Goal: Task Accomplishment & Management: Manage account settings

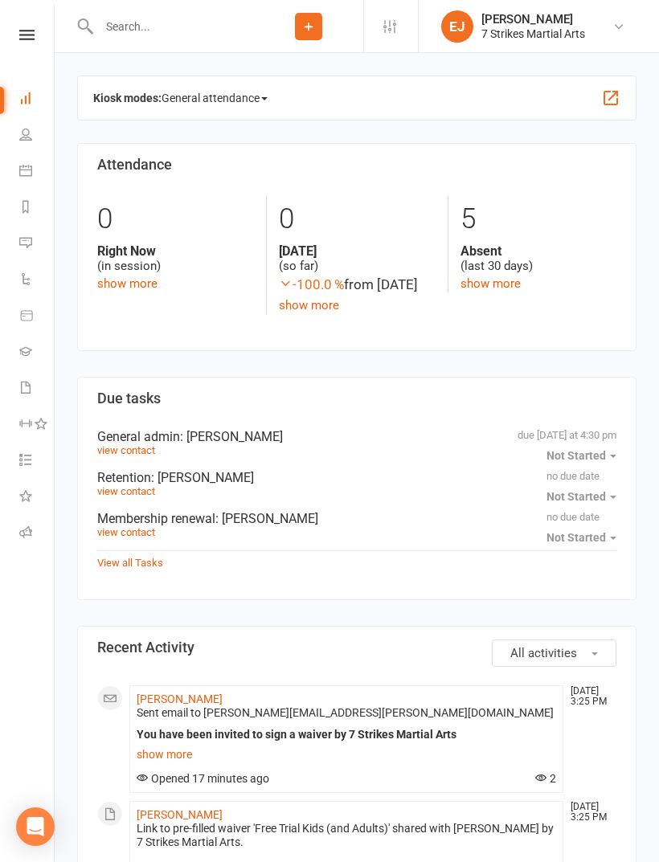
click at [239, 93] on span "General attendance" at bounding box center [214, 98] width 106 height 26
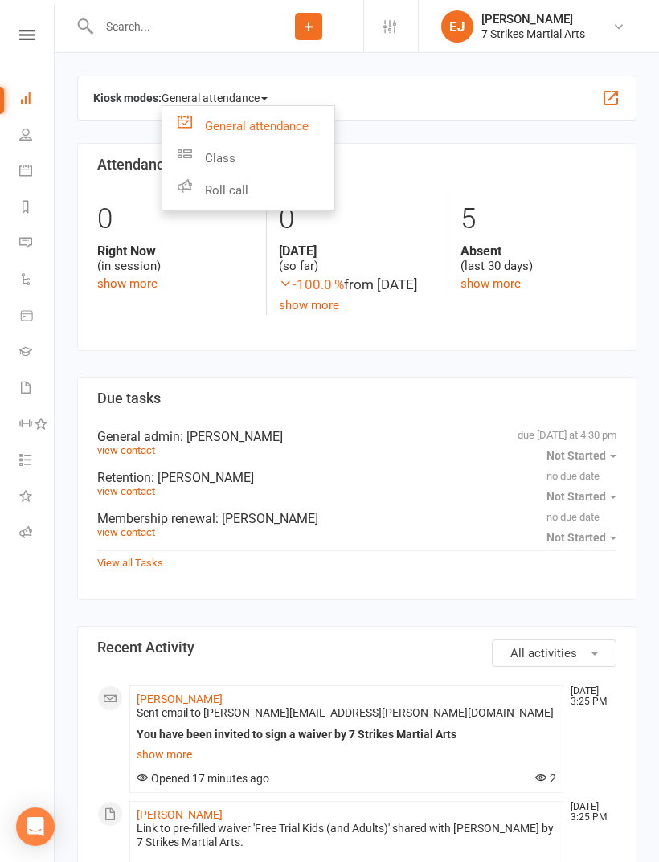
click at [244, 90] on span "General attendance" at bounding box center [214, 98] width 106 height 26
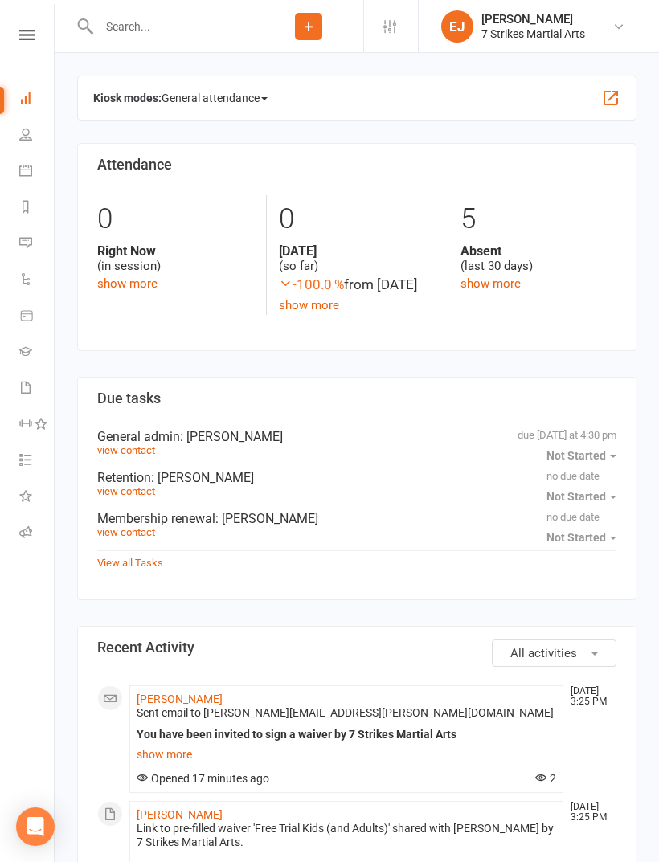
click at [24, 35] on icon at bounding box center [26, 35] width 15 height 10
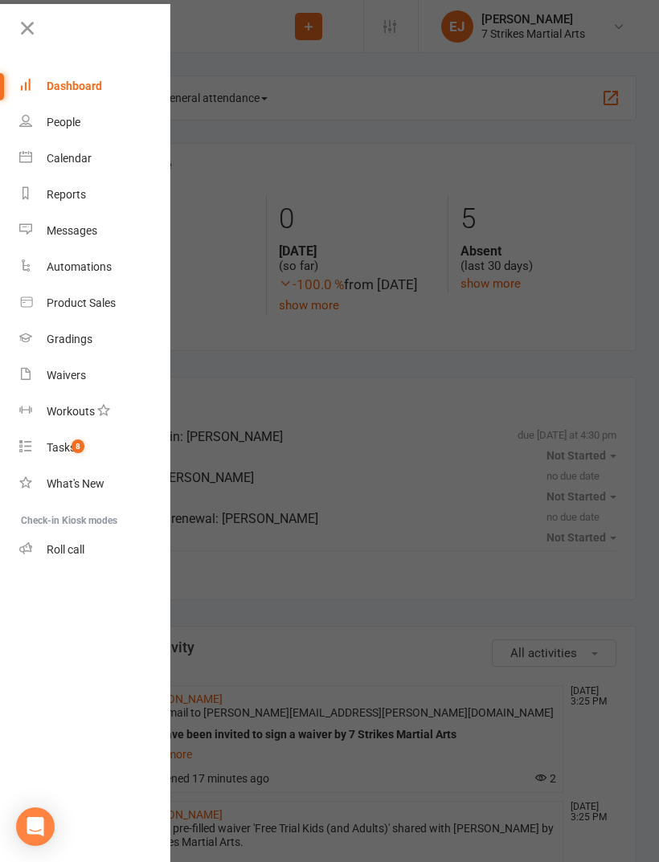
click at [89, 446] on link "Tasks 8" at bounding box center [95, 448] width 152 height 36
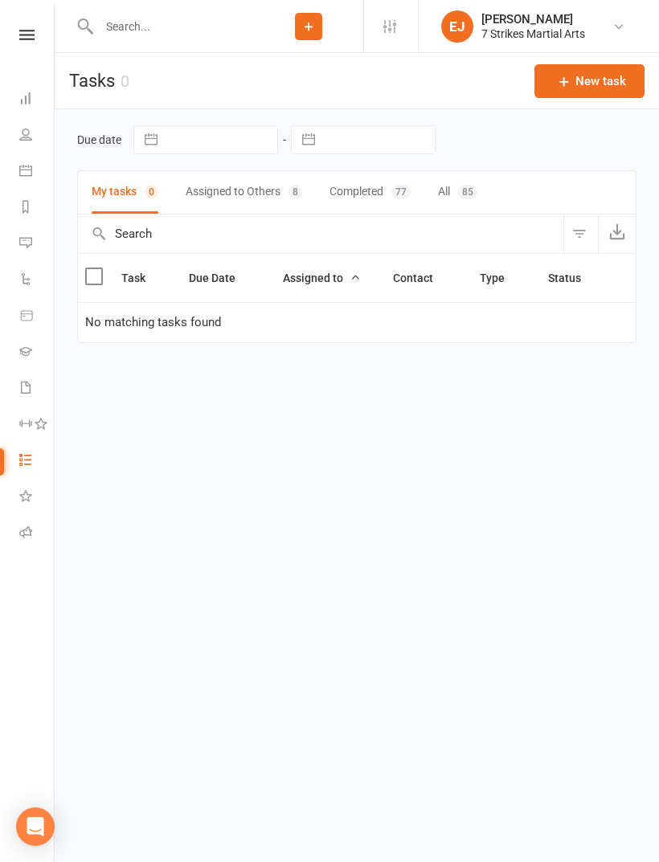
click at [30, 24] on nav "Clubworx Dashboard People Calendar Reports Messages Automations Product Sales G…" at bounding box center [27, 435] width 55 height 862
click at [34, 39] on icon at bounding box center [26, 35] width 15 height 10
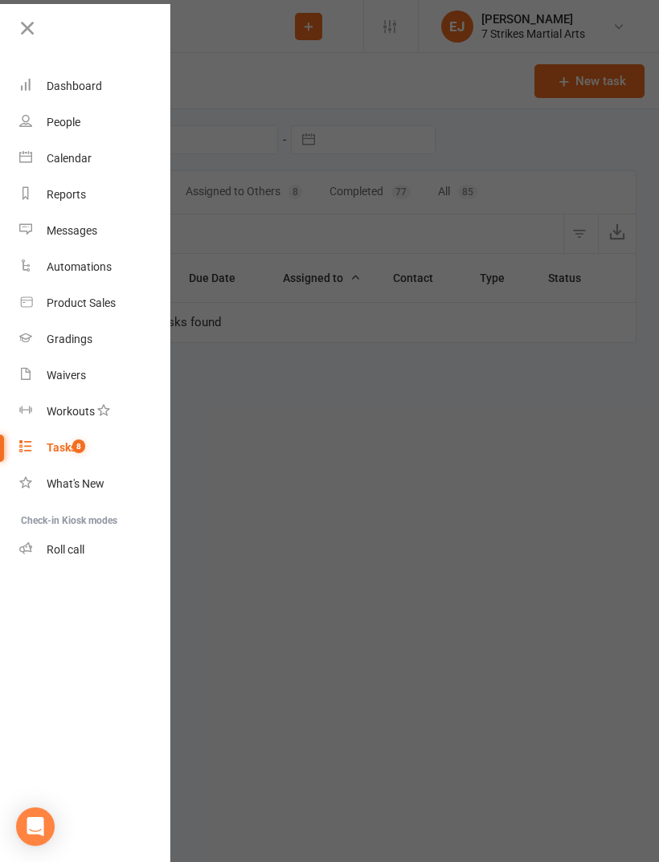
click at [28, 35] on icon at bounding box center [27, 28] width 22 height 22
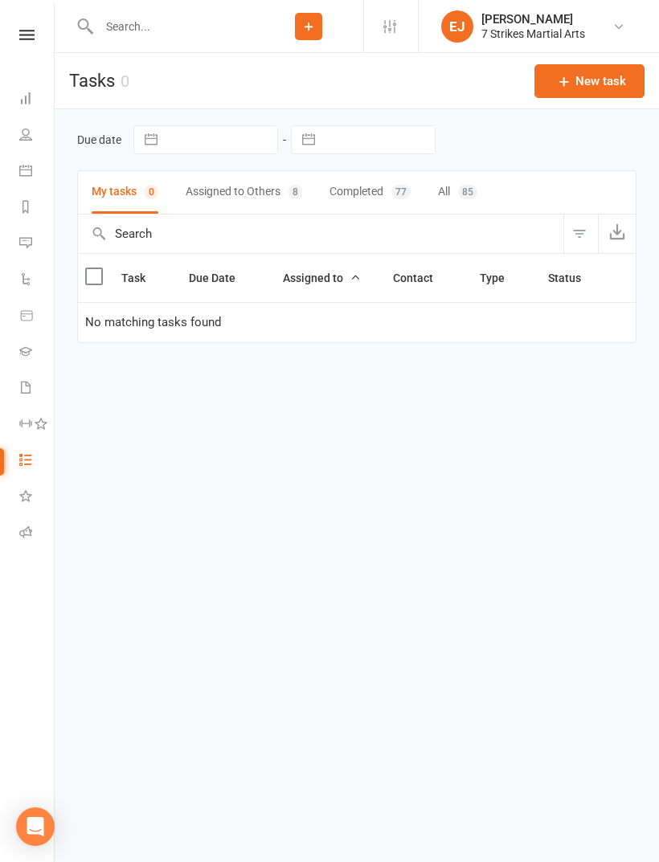
click at [25, 39] on icon at bounding box center [26, 35] width 15 height 10
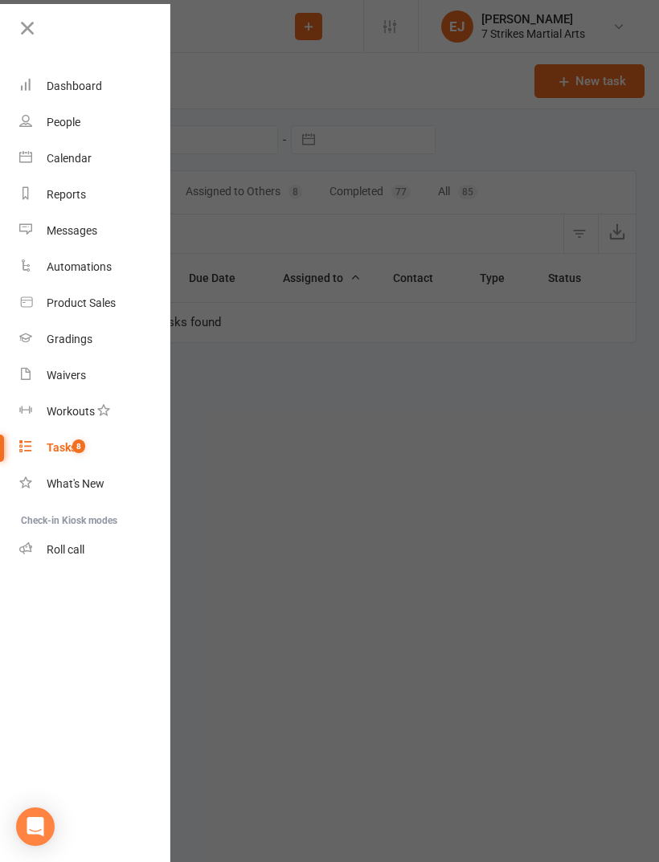
click at [106, 99] on link "Dashboard" at bounding box center [95, 86] width 152 height 36
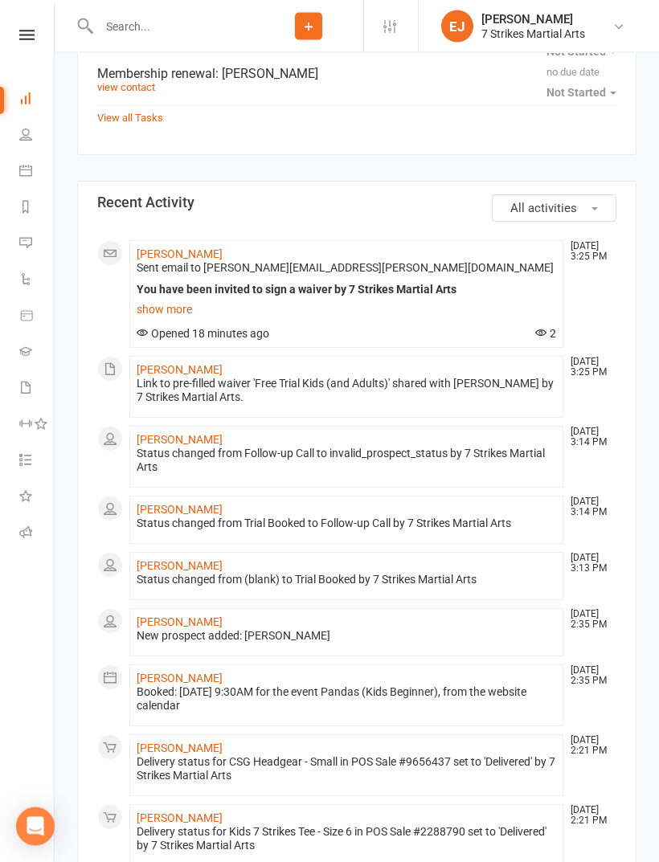
scroll to position [445, 0]
click at [596, 222] on button "All activities" at bounding box center [554, 207] width 125 height 27
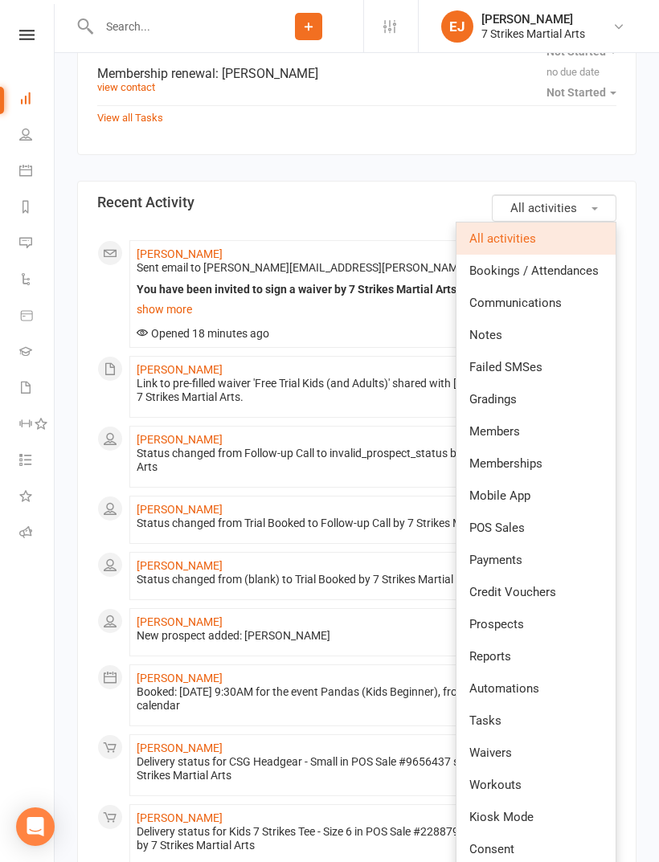
click at [594, 222] on button "All activities" at bounding box center [554, 207] width 125 height 27
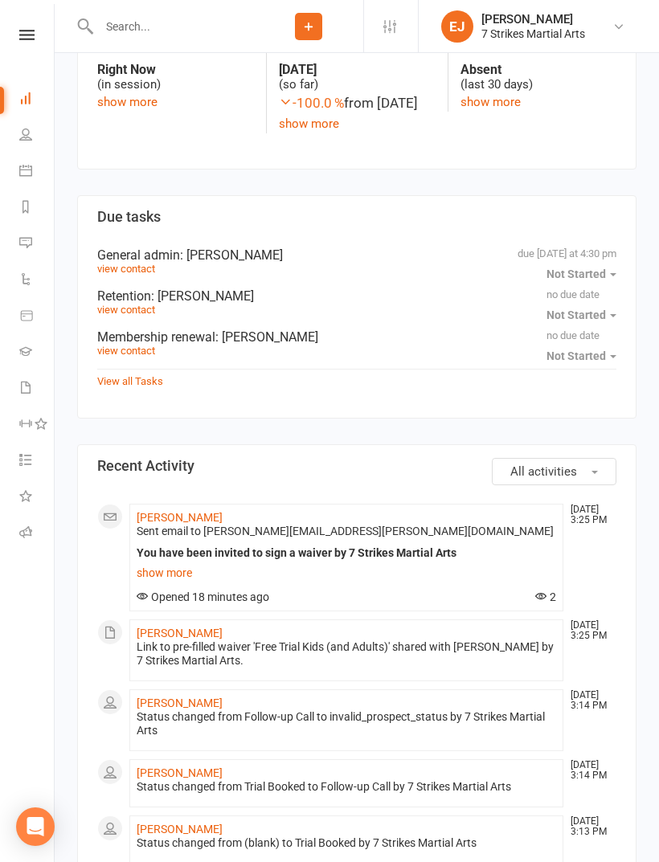
scroll to position [0, 0]
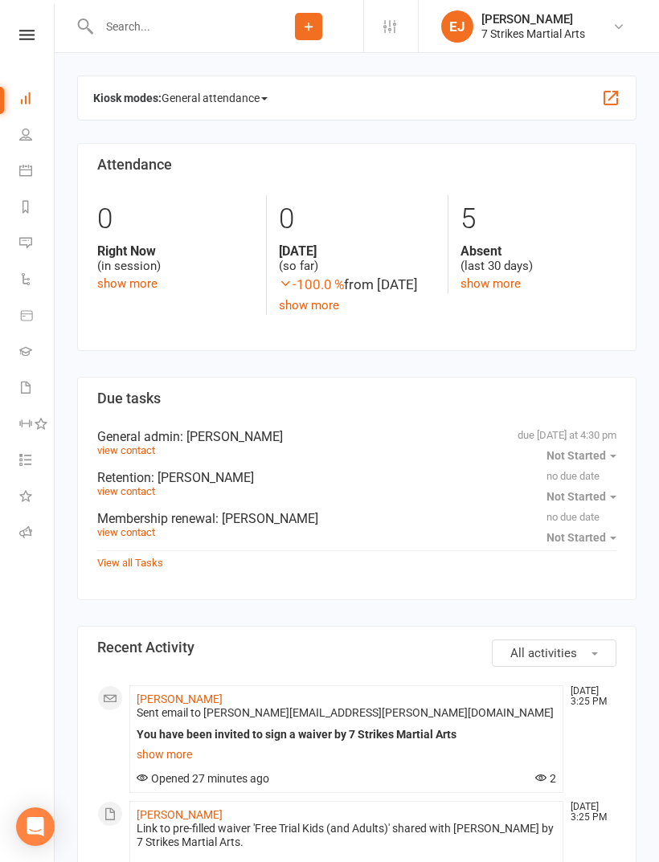
click at [41, 31] on link at bounding box center [26, 35] width 57 height 10
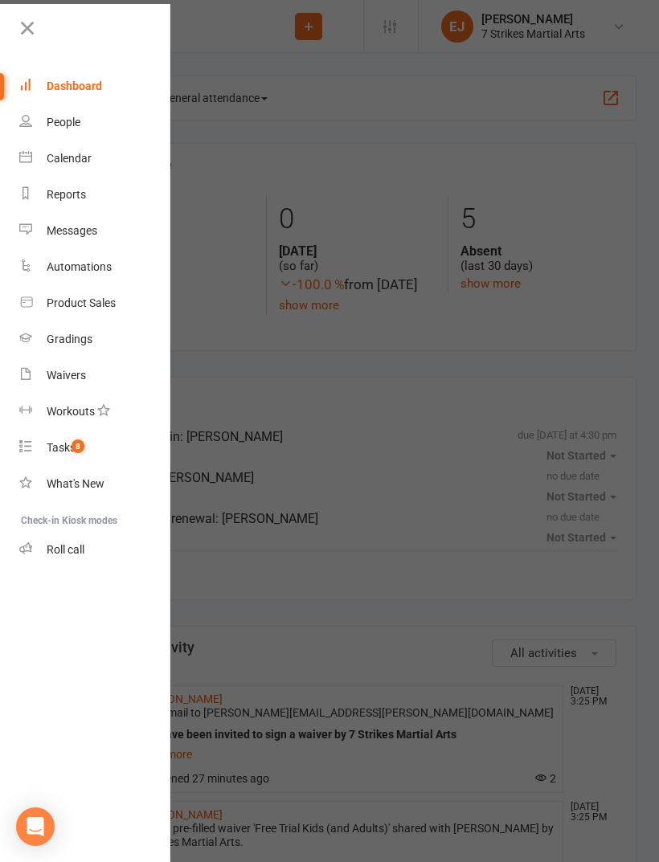
click at [97, 542] on link "Roll call" at bounding box center [95, 550] width 152 height 36
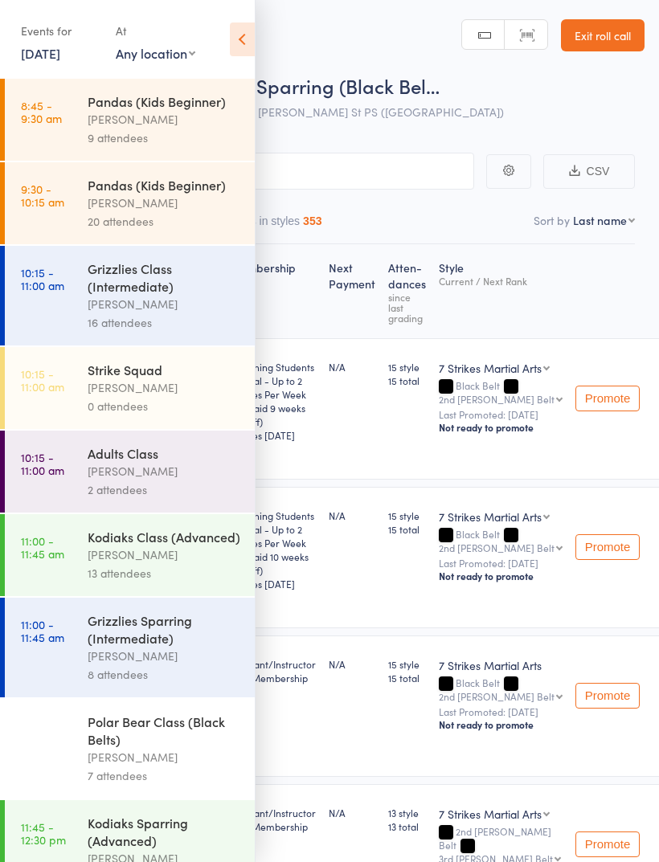
click at [252, 37] on icon at bounding box center [242, 39] width 25 height 34
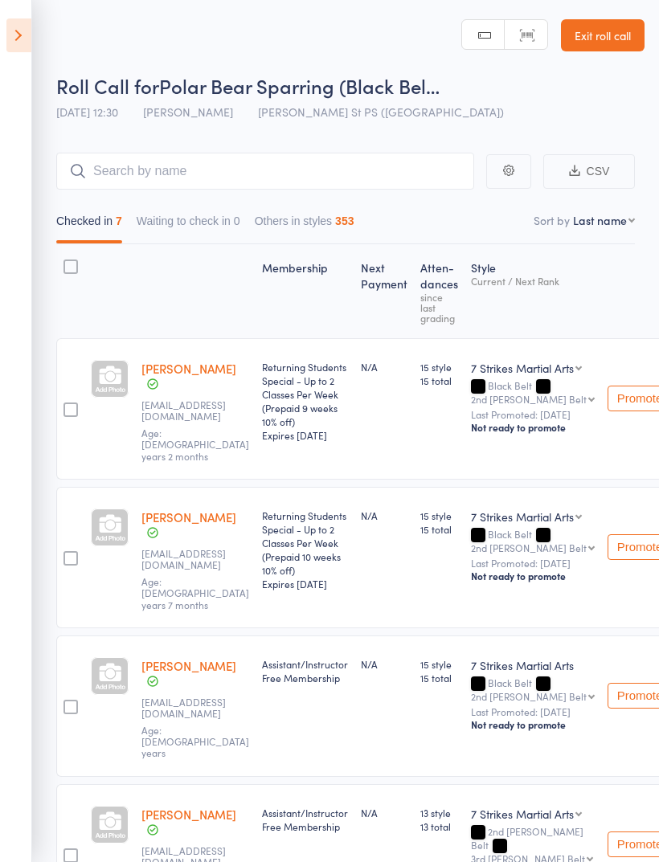
click at [40, 56] on header "Roll Call for Polar Bear Sparring (Black Bel… [DATE] 12:30 [PERSON_NAME] St PS …" at bounding box center [329, 64] width 659 height 129
click at [29, 35] on icon at bounding box center [18, 35] width 25 height 34
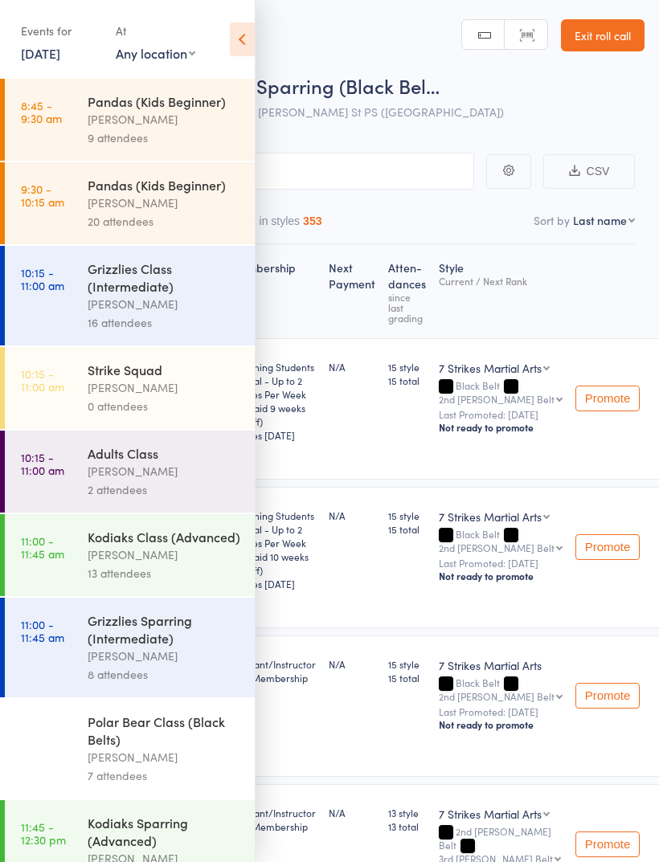
click at [55, 57] on link "[DATE]" at bounding box center [40, 53] width 39 height 18
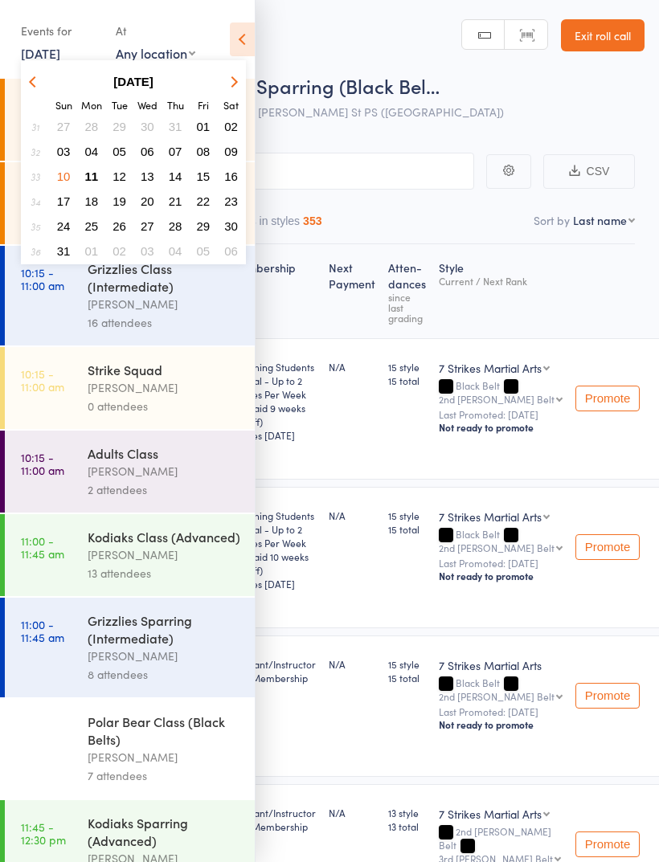
click at [69, 204] on span "17" at bounding box center [64, 201] width 14 height 14
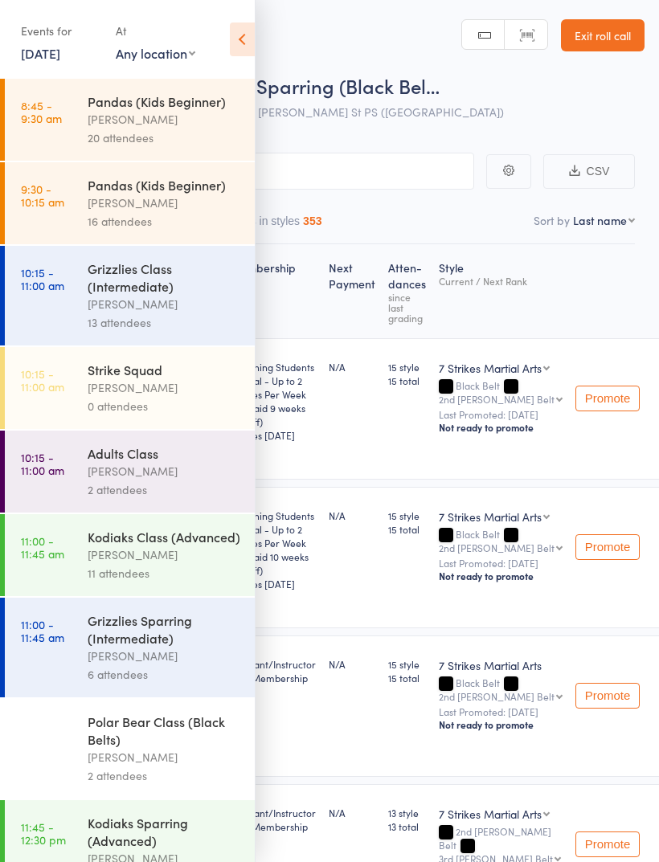
click at [188, 212] on div "Daniel Jancek" at bounding box center [164, 203] width 153 height 18
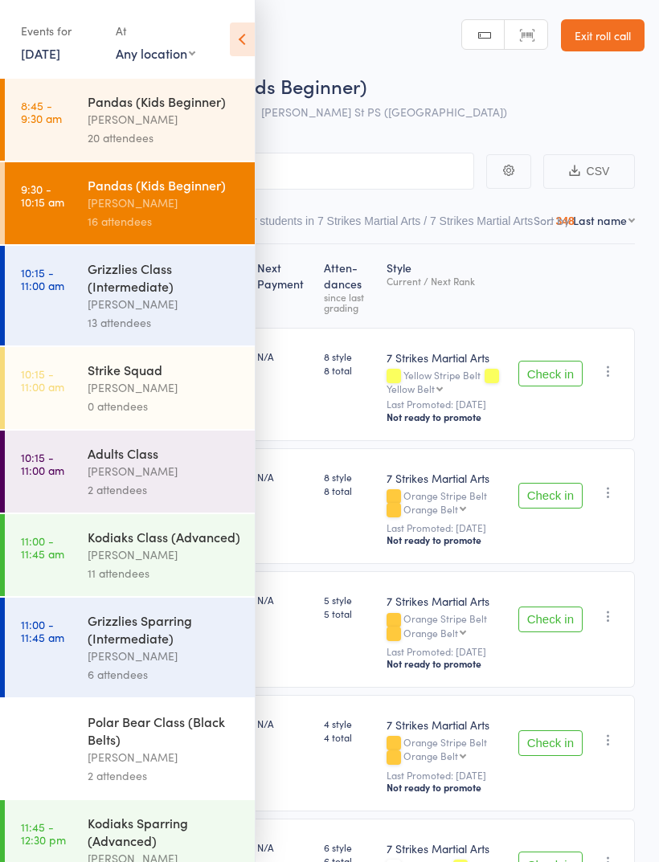
click at [252, 40] on icon at bounding box center [242, 39] width 25 height 34
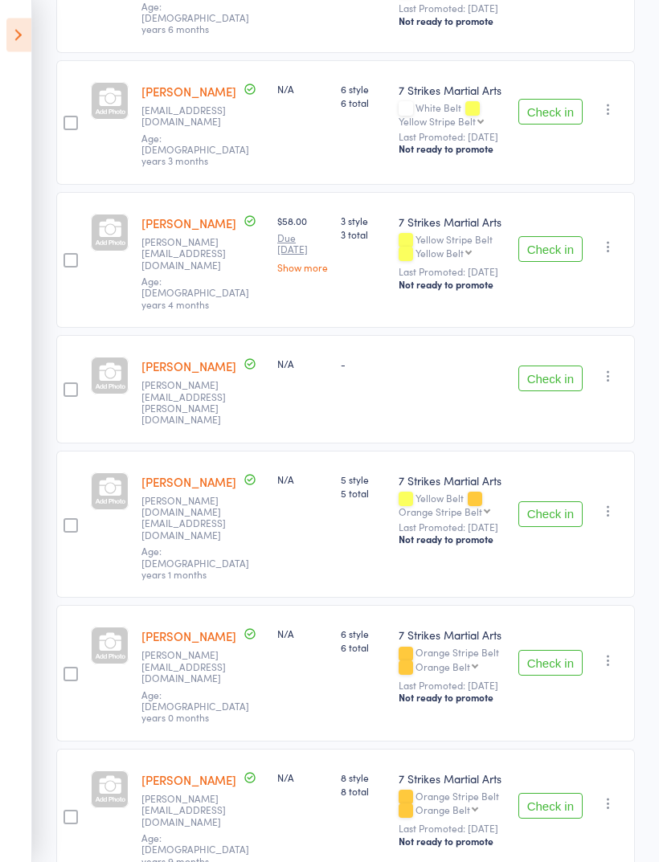
scroll to position [794, 0]
click at [175, 374] on link "[PERSON_NAME]" at bounding box center [188, 365] width 95 height 17
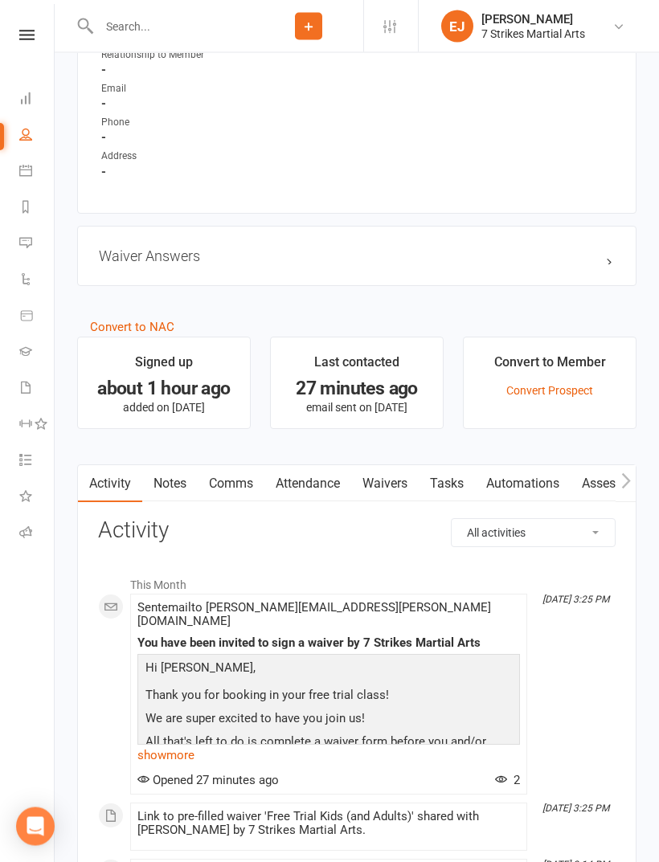
click at [402, 483] on link "Waivers" at bounding box center [384, 484] width 67 height 37
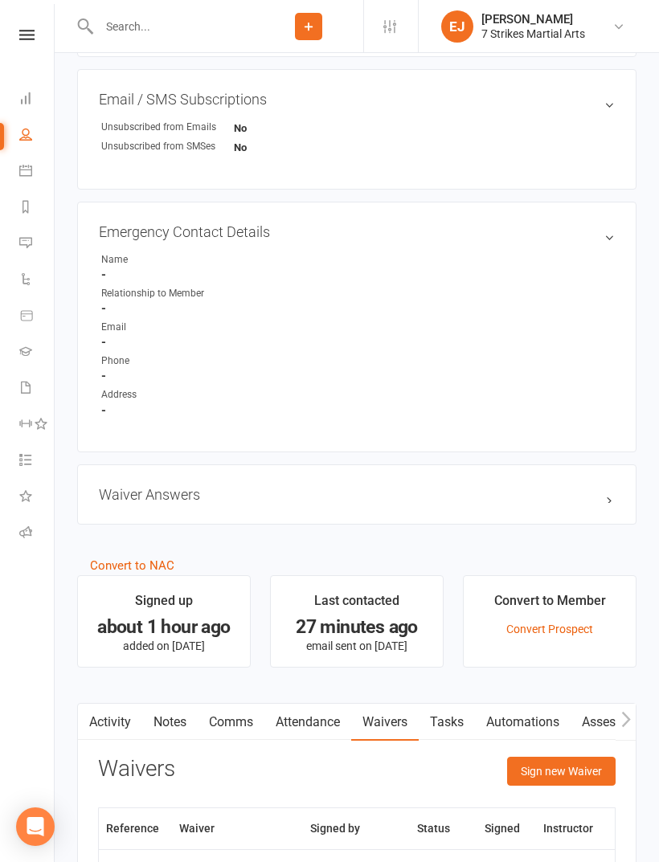
scroll to position [869, 0]
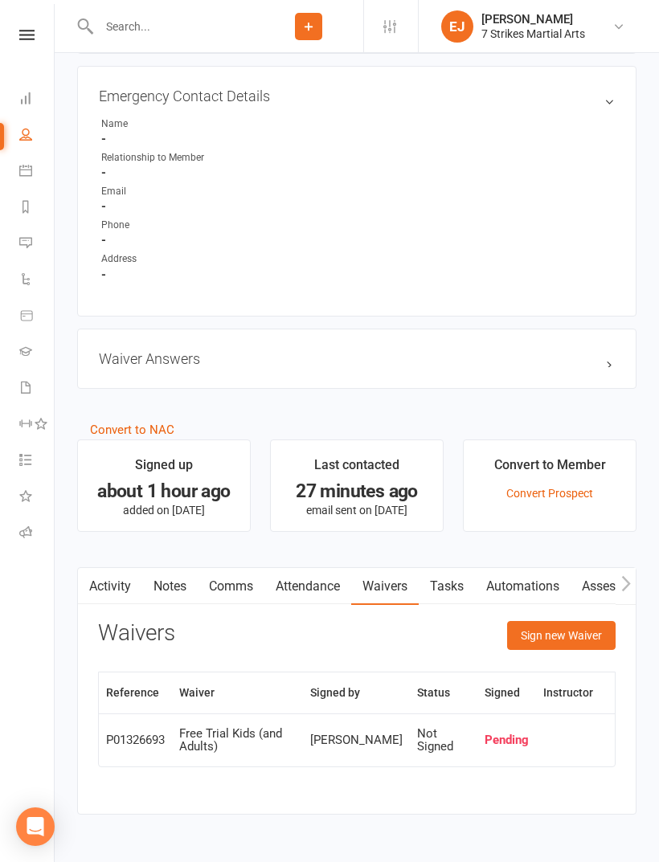
click at [101, 592] on link "Activity" at bounding box center [110, 586] width 64 height 37
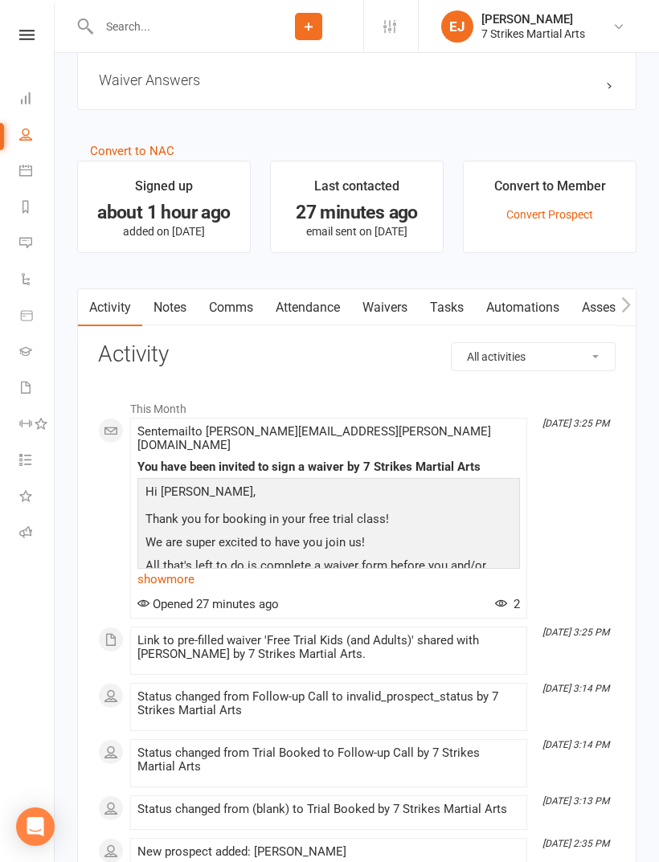
scroll to position [1149, 0]
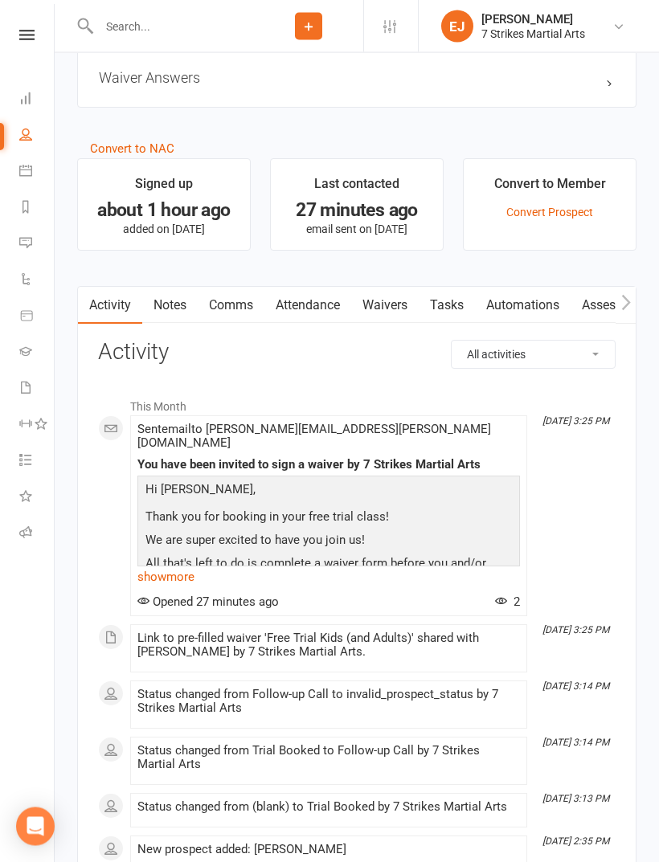
click at [186, 569] on link "show more" at bounding box center [328, 577] width 382 height 22
